Goal: Information Seeking & Learning: Learn about a topic

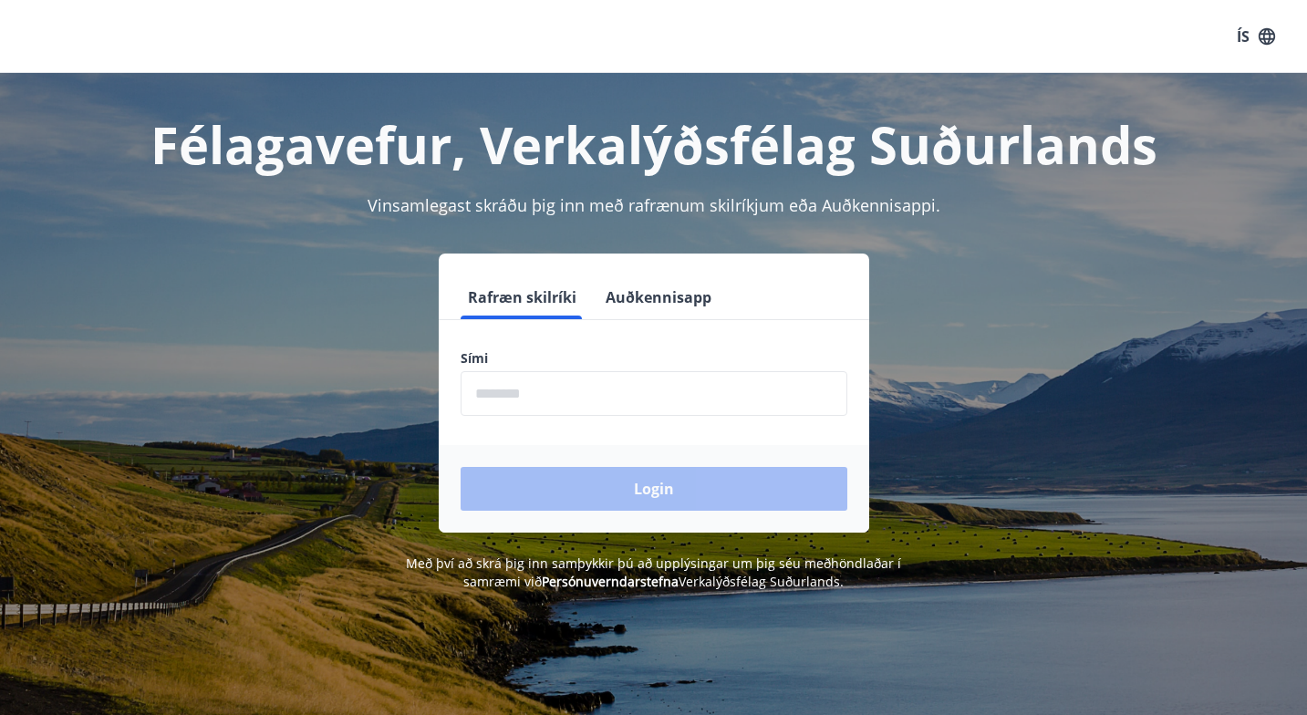
click at [510, 394] on input "phone" at bounding box center [654, 393] width 387 height 45
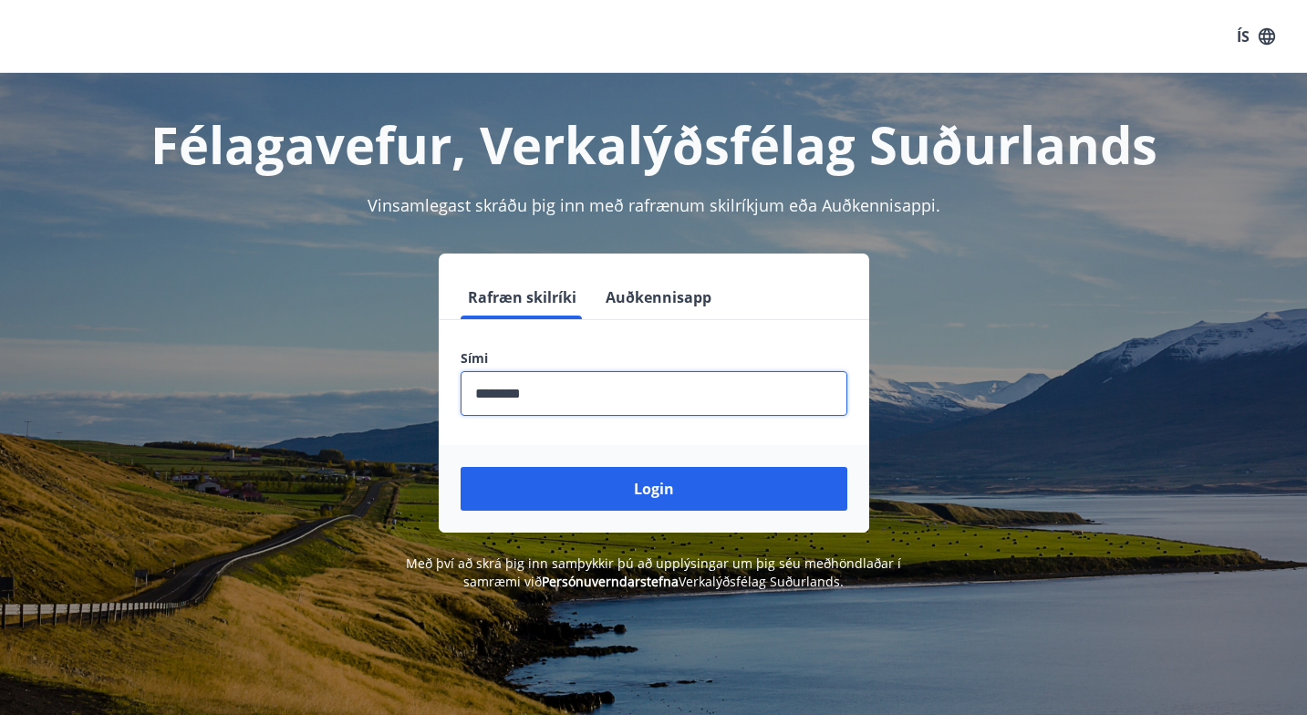
type input "********"
click at [653, 489] on button "Login" at bounding box center [654, 489] width 387 height 44
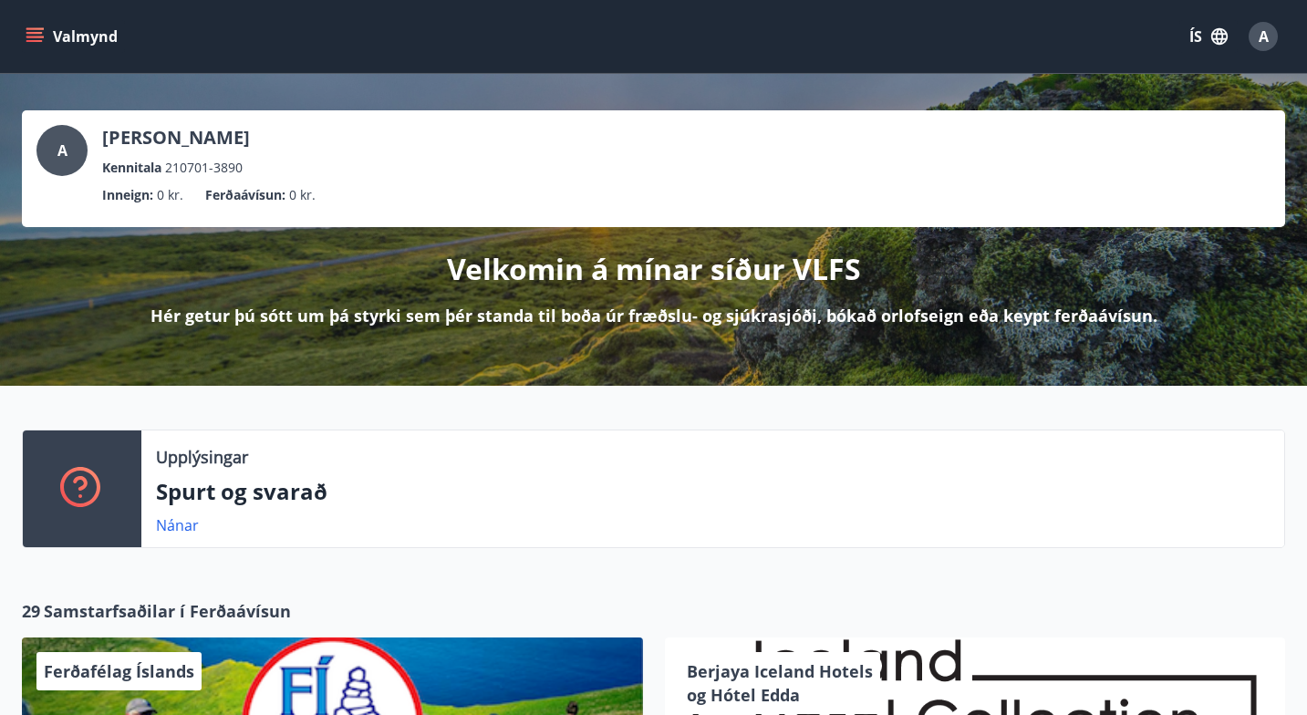
click at [38, 41] on icon "menu" at bounding box center [34, 41] width 16 height 2
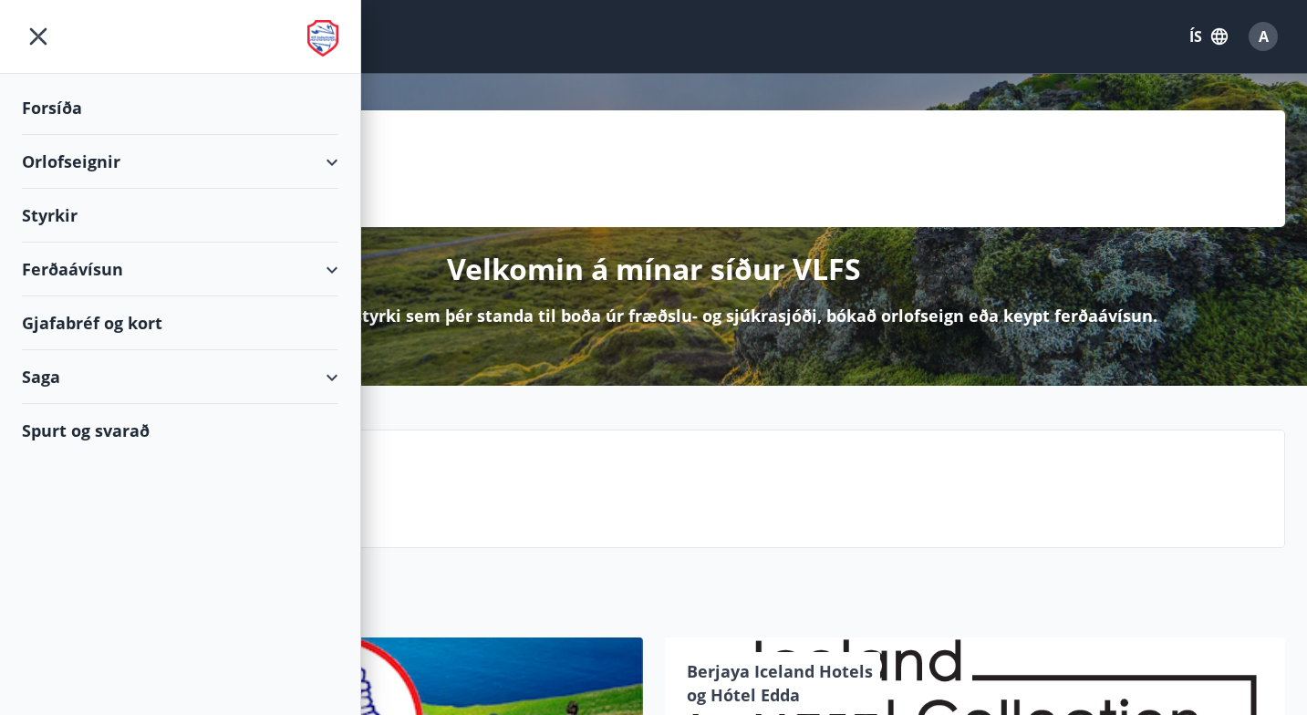
click at [1185, 40] on button "ÍS" at bounding box center [1208, 36] width 58 height 33
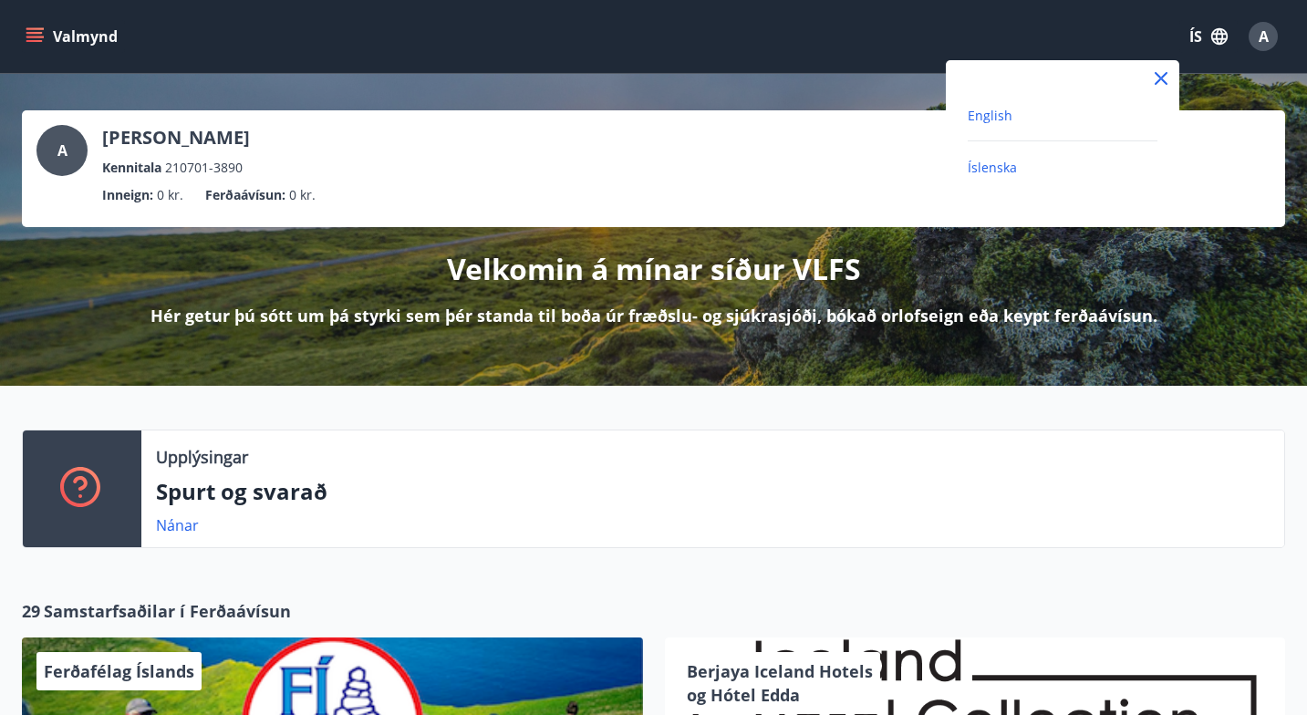
click at [987, 109] on span "English" at bounding box center [990, 115] width 45 height 17
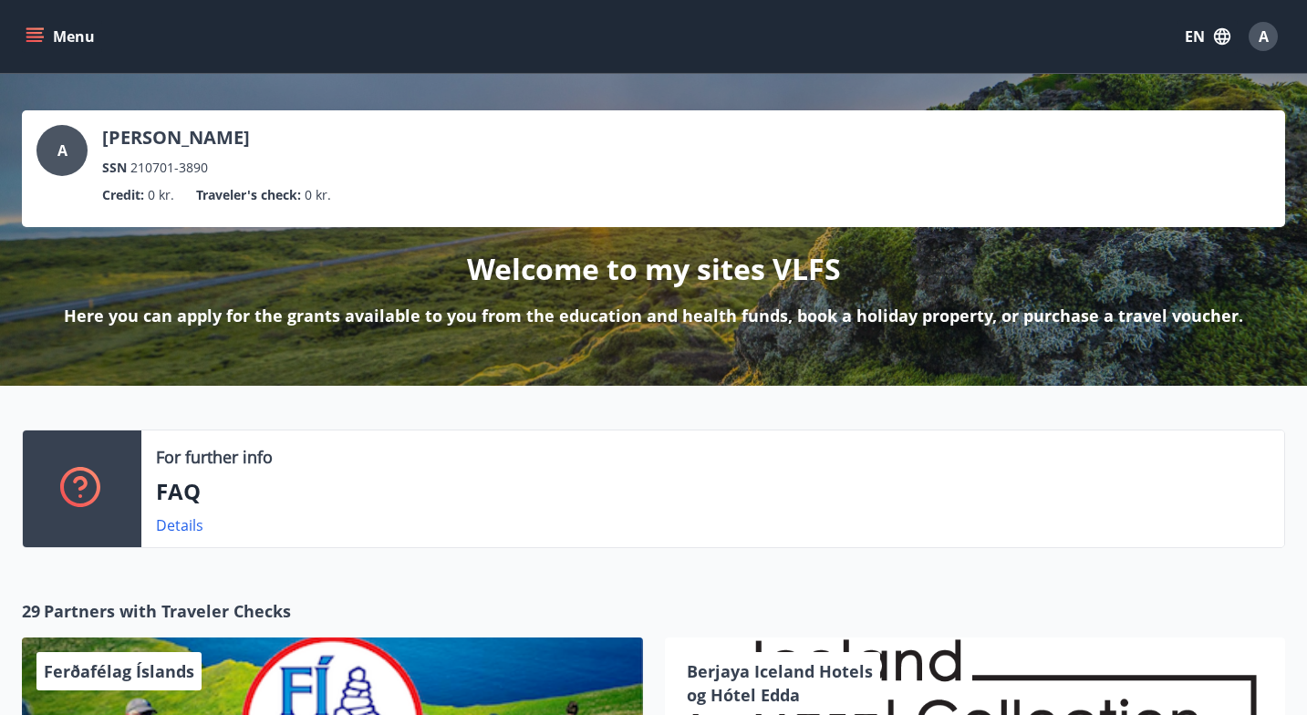
click at [40, 32] on icon "menu" at bounding box center [34, 33] width 16 height 2
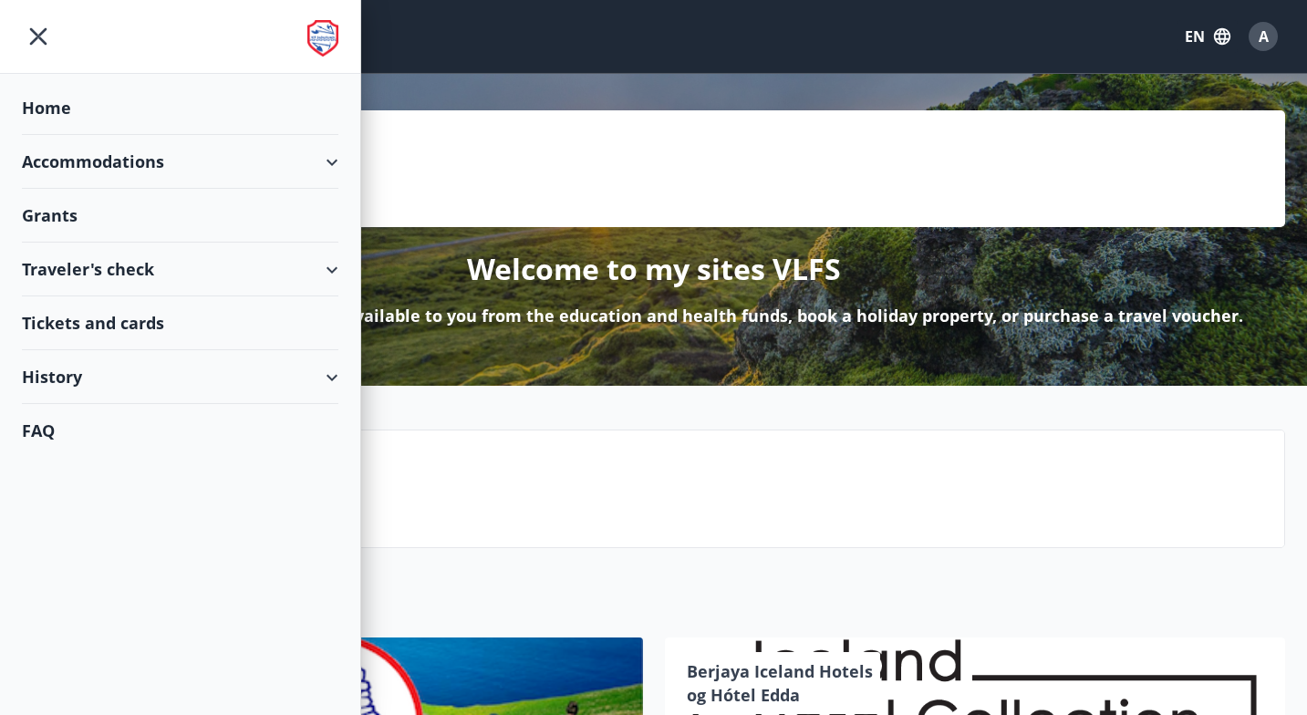
click at [1277, 33] on div "A" at bounding box center [1263, 36] width 29 height 29
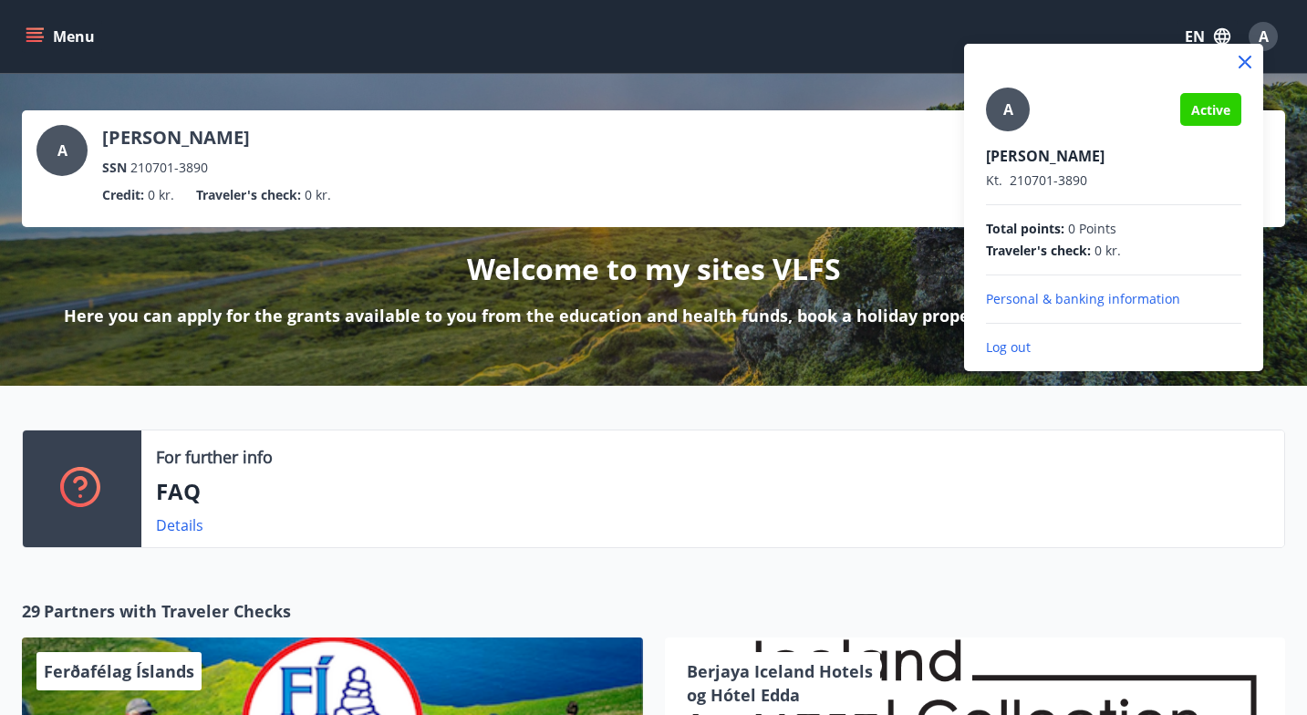
click at [55, 32] on div at bounding box center [653, 357] width 1307 height 715
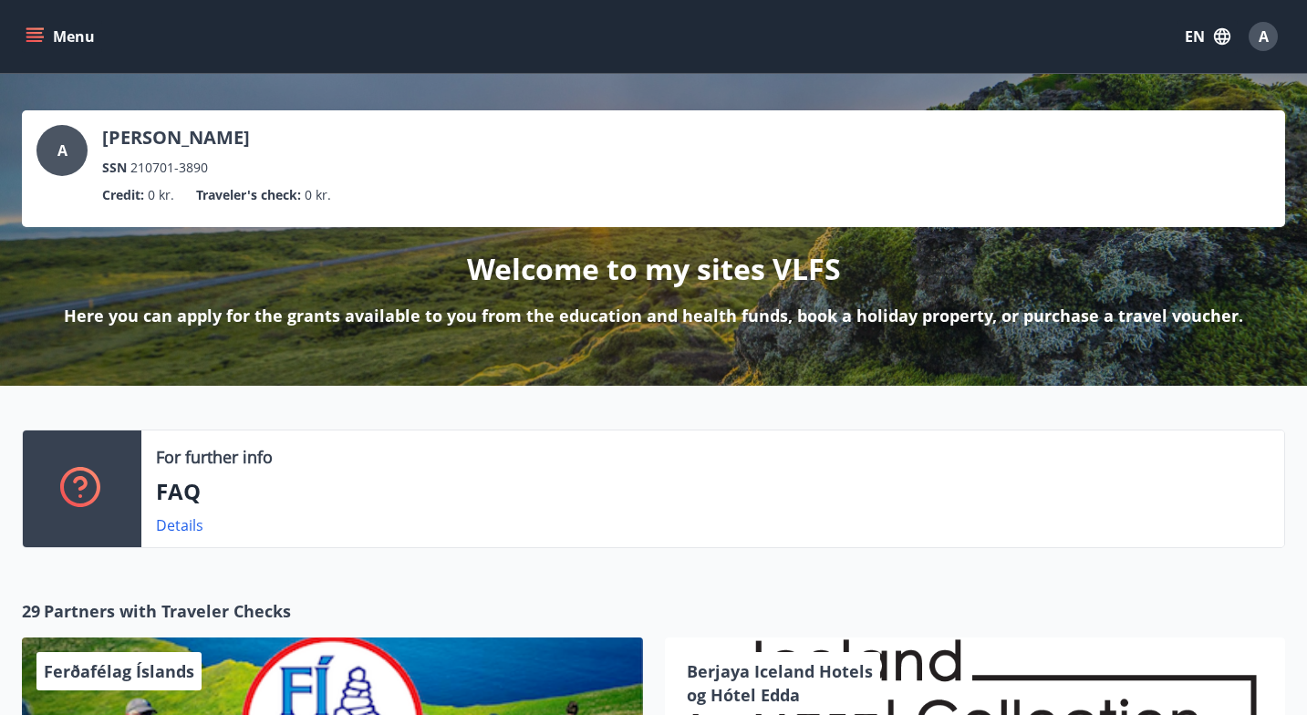
click at [27, 36] on icon "menu" at bounding box center [36, 37] width 20 height 2
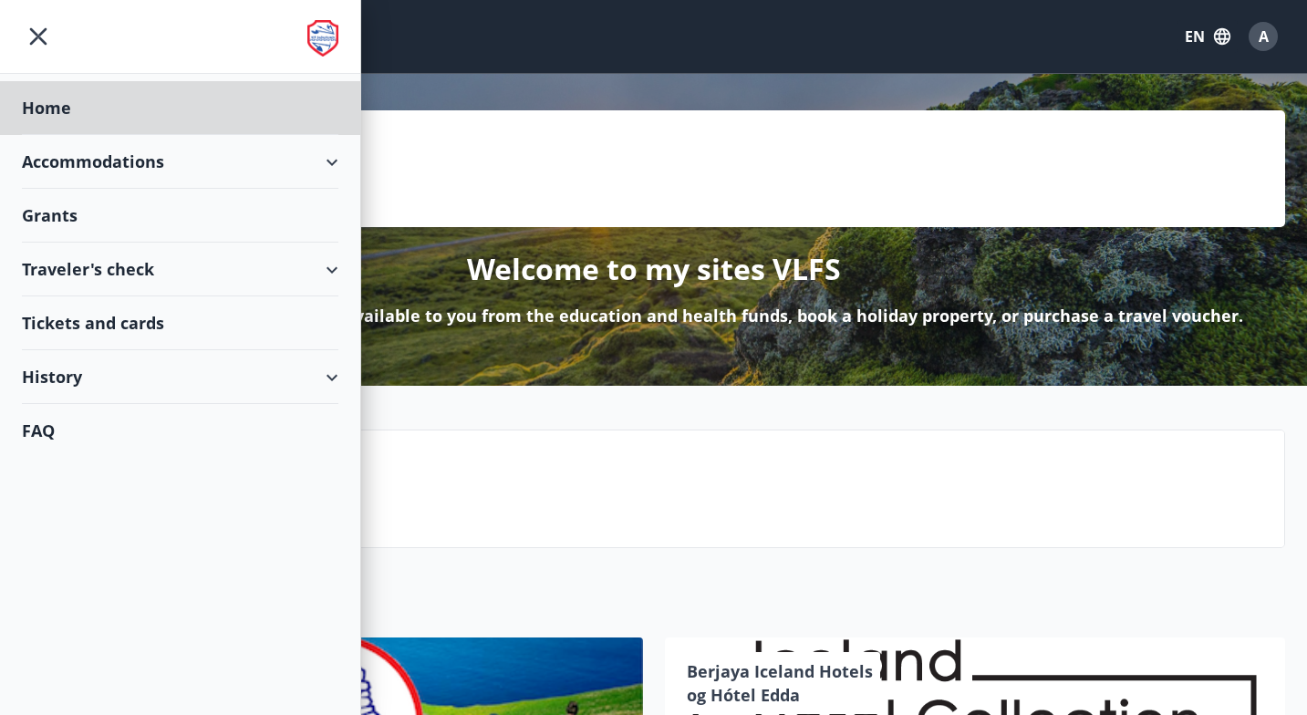
click at [55, 135] on div "Grants" at bounding box center [180, 108] width 316 height 54
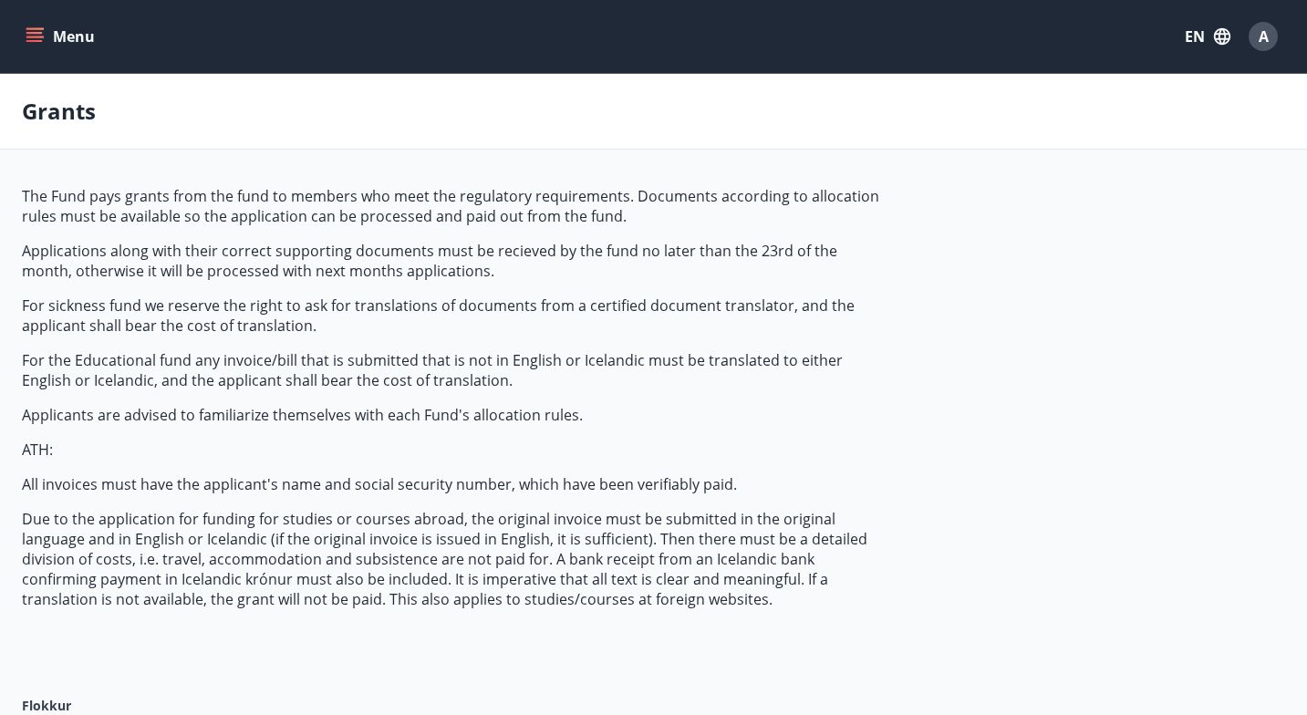
type input "***"
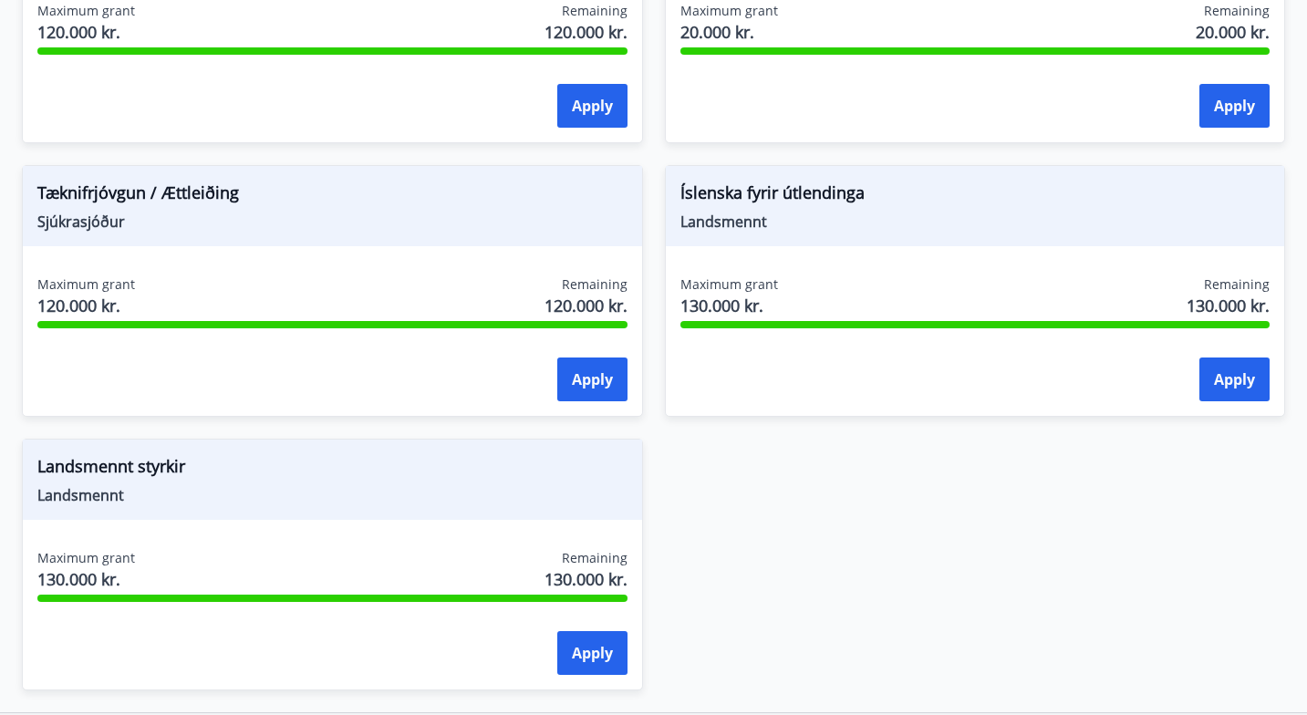
scroll to position [2290, 0]
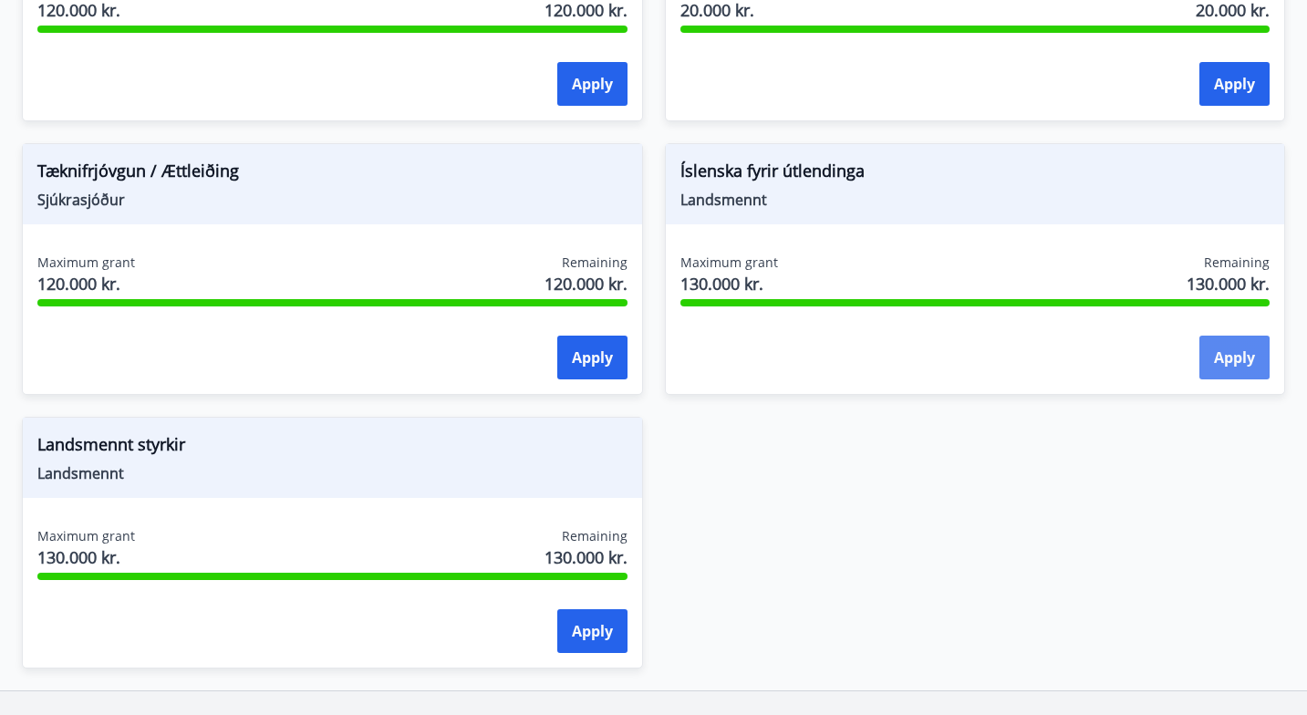
click at [1212, 373] on button "Apply" at bounding box center [1234, 358] width 70 height 44
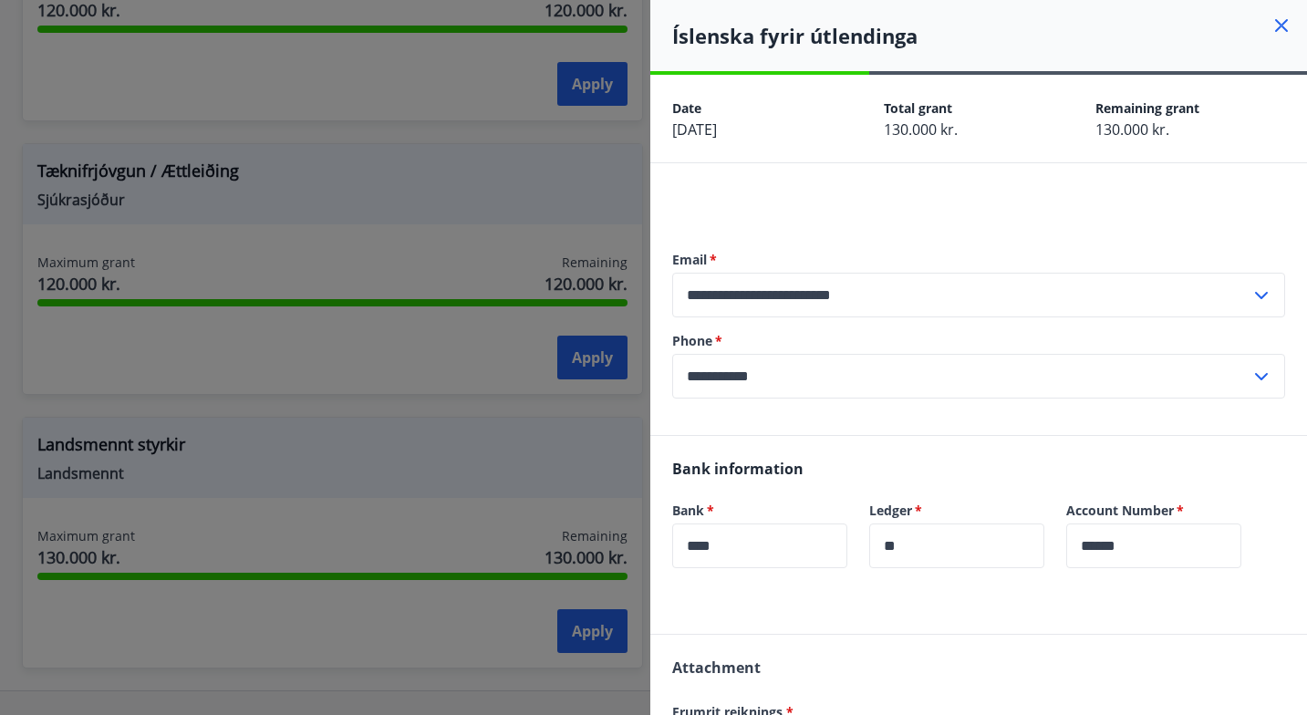
scroll to position [0, 0]
click at [1275, 23] on icon at bounding box center [1282, 26] width 22 height 22
